Goal: Communication & Community: Participate in discussion

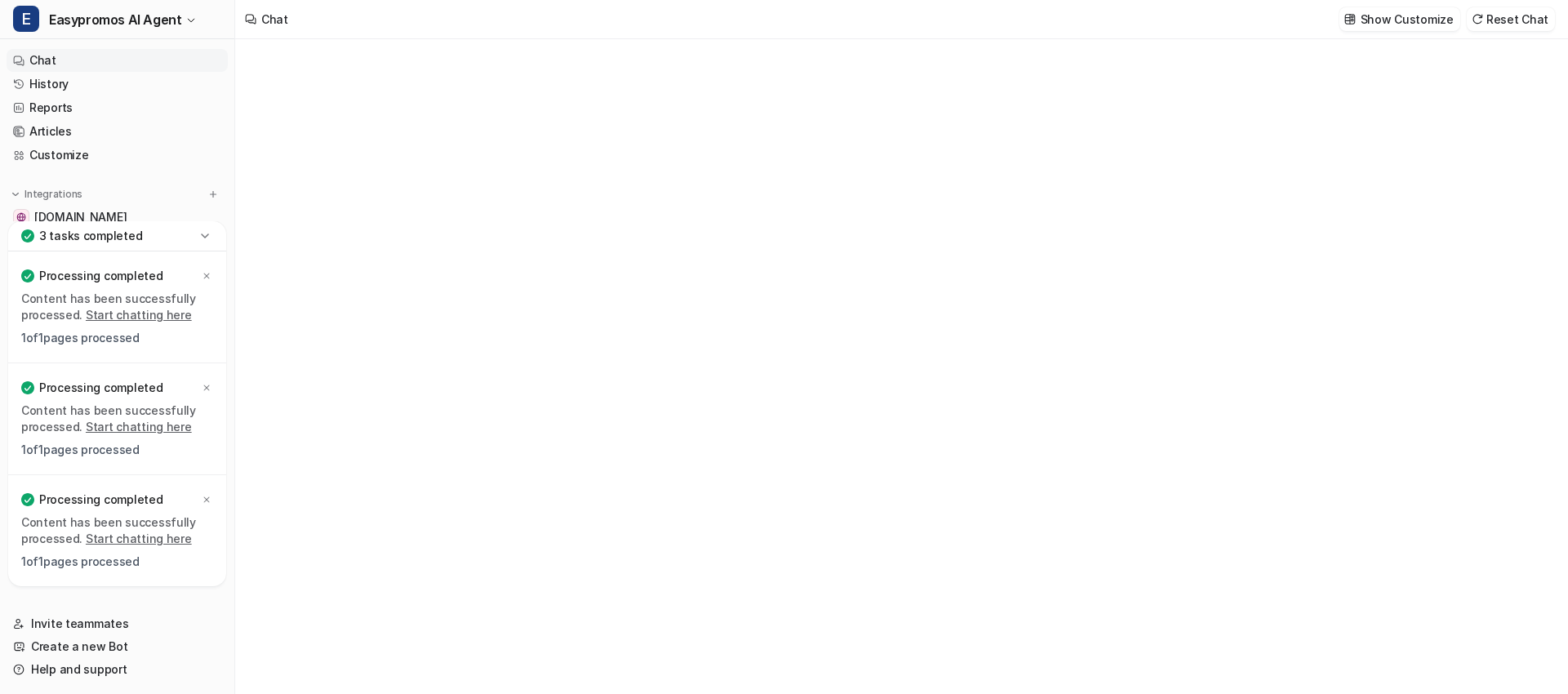
type textarea "**********"
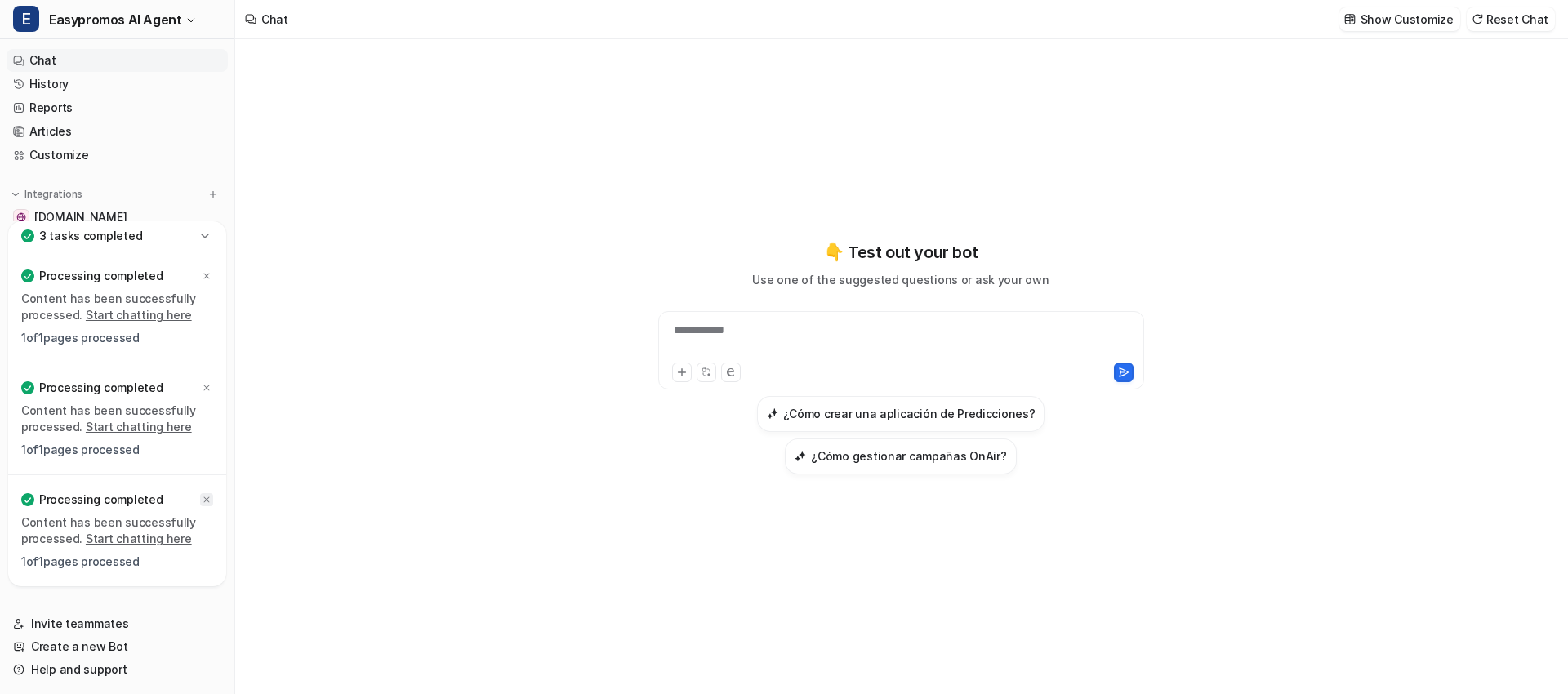
click at [206, 502] on icon at bounding box center [206, 499] width 10 height 10
click at [203, 390] on icon at bounding box center [206, 387] width 10 height 10
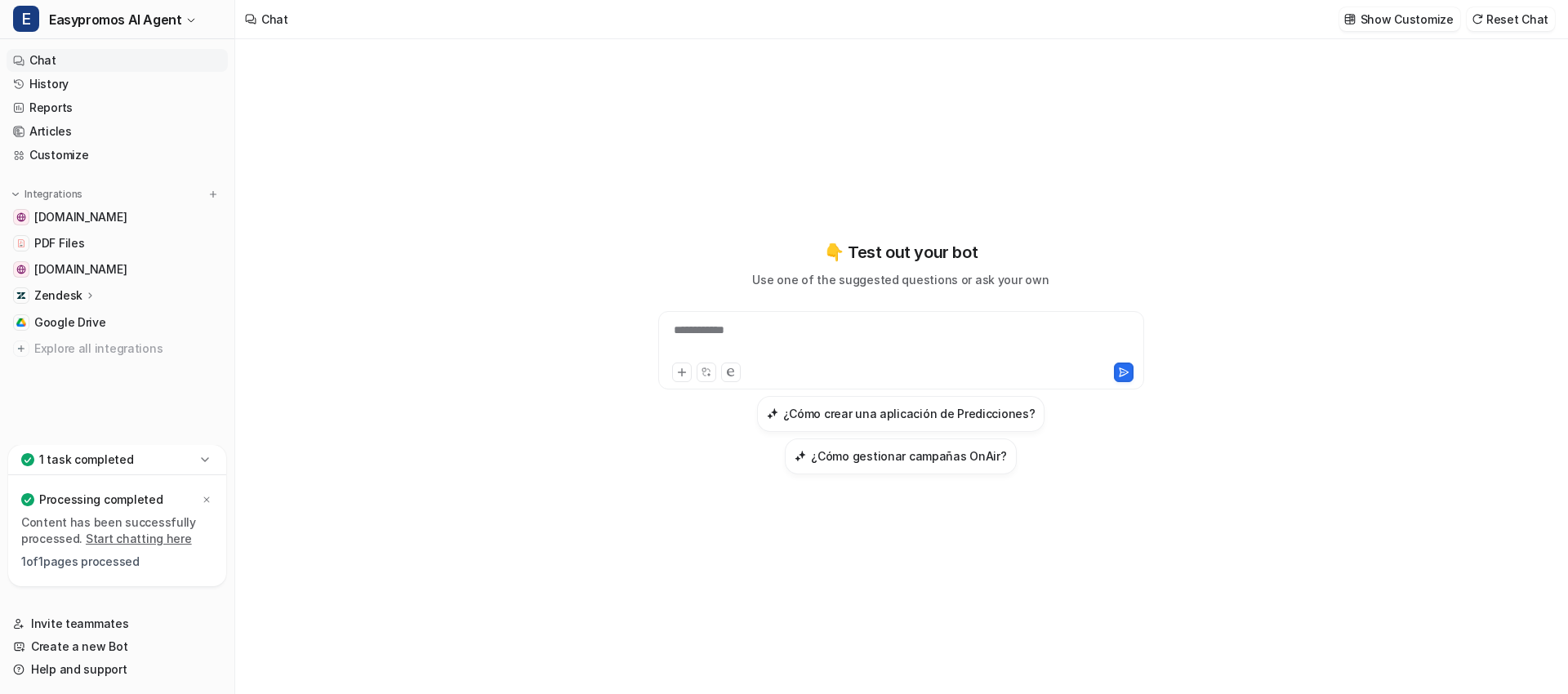
click at [207, 494] on icon at bounding box center [206, 499] width 10 height 10
